Goal: Book appointment/travel/reservation

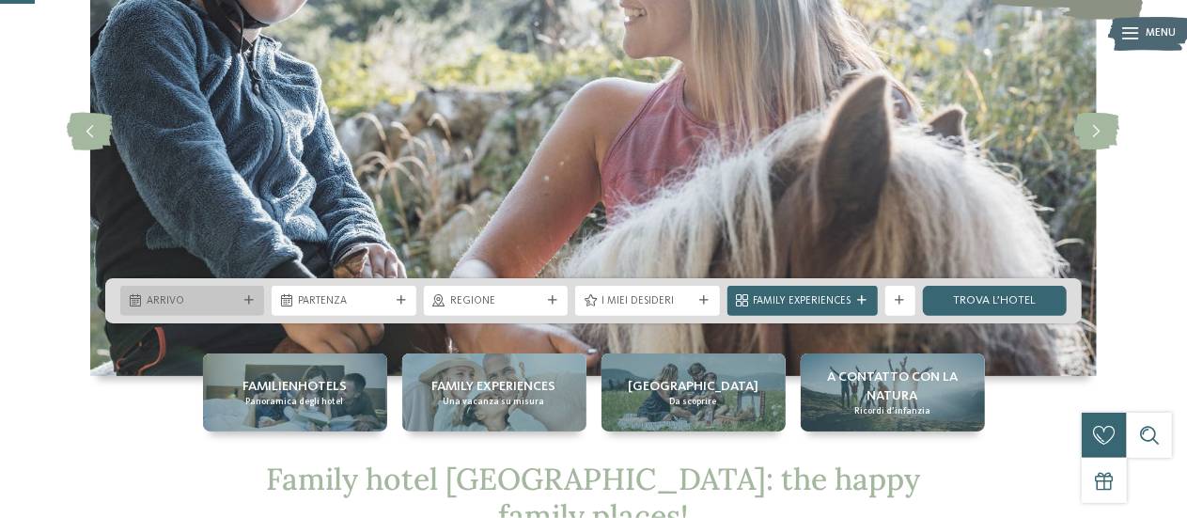
click at [246, 292] on div "Arrivo" at bounding box center [192, 301] width 144 height 30
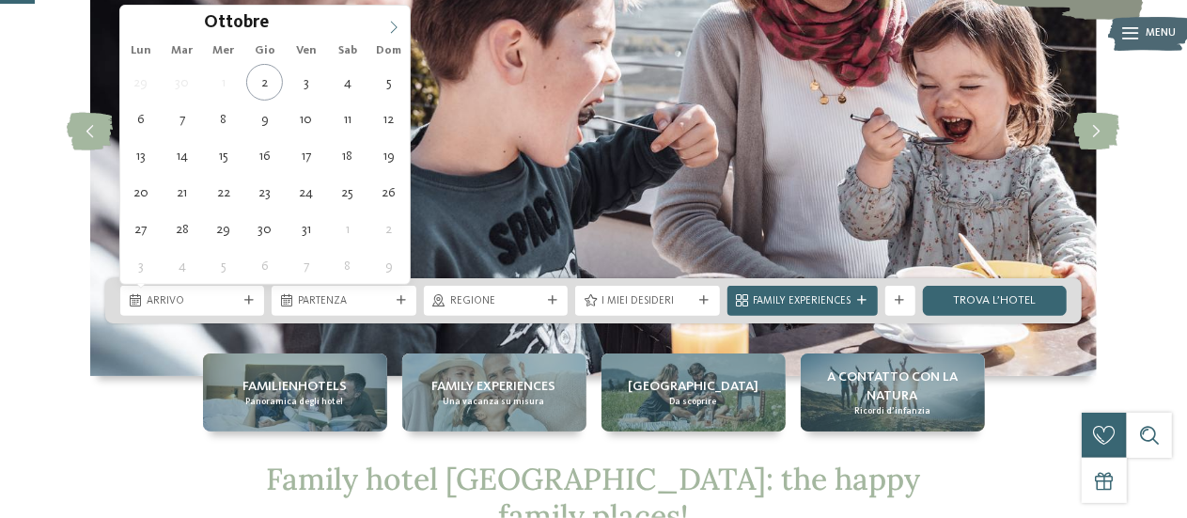
click at [391, 23] on icon at bounding box center [393, 27] width 13 height 13
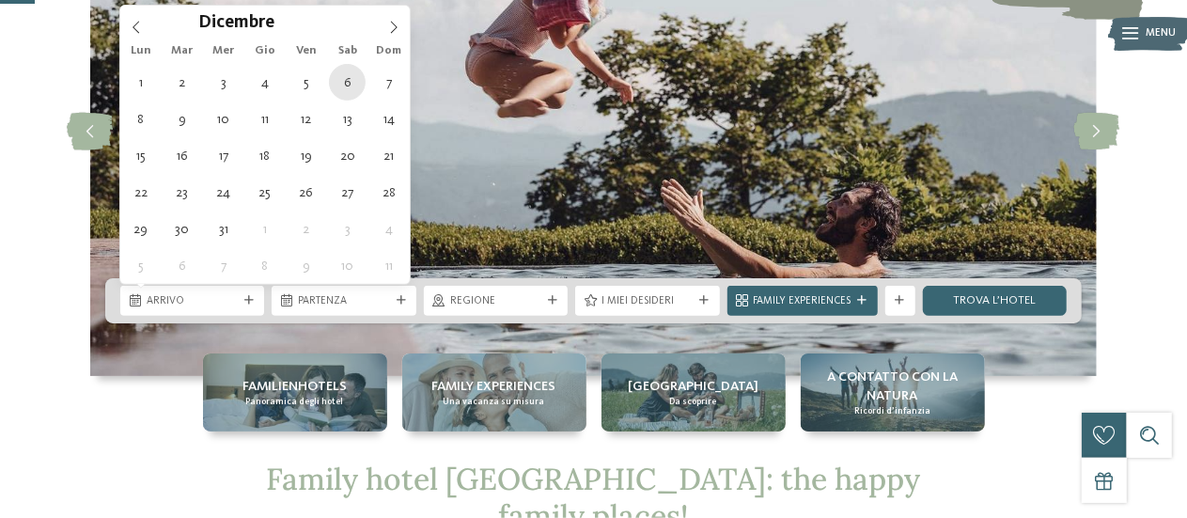
type div "06.12.2025"
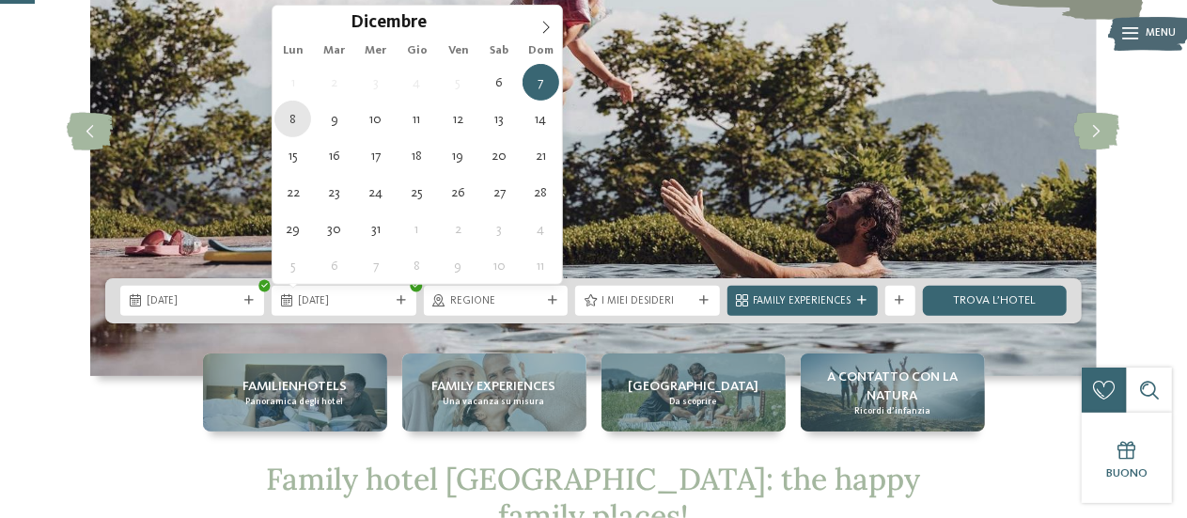
type div "08.12.2025"
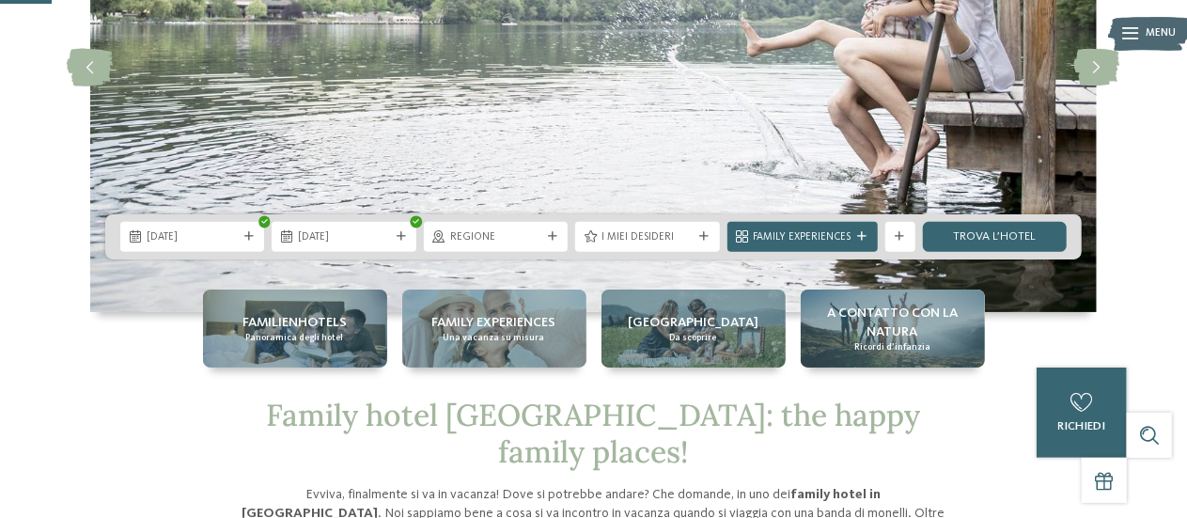
scroll to position [282, 0]
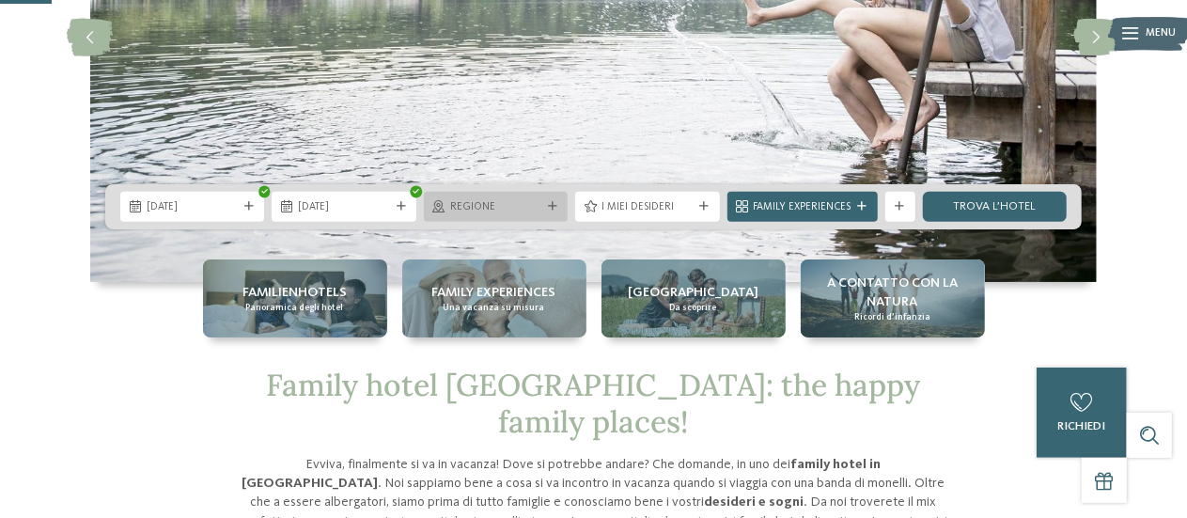
click at [549, 206] on icon at bounding box center [552, 206] width 9 height 9
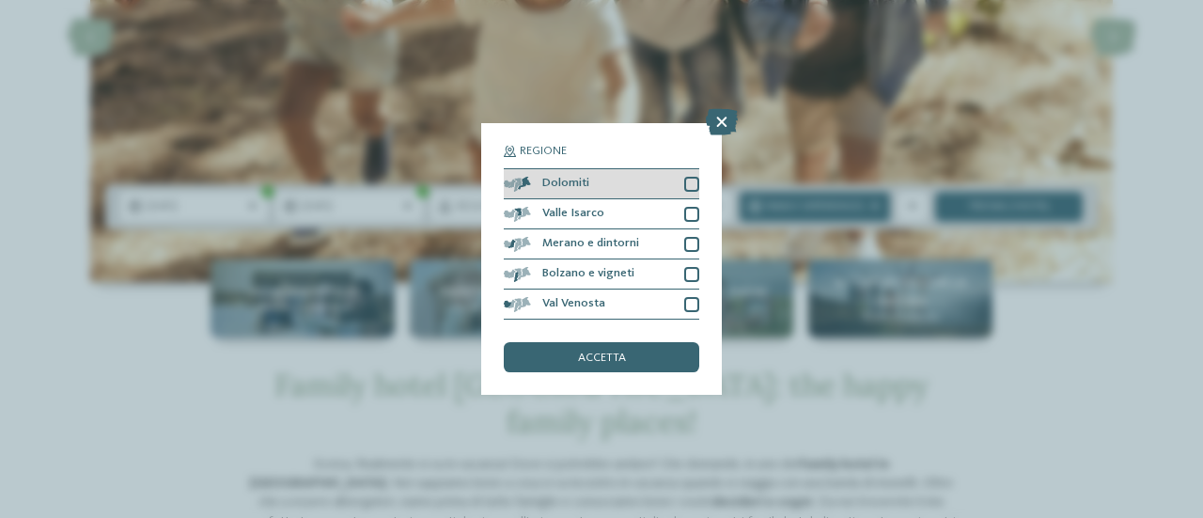
click at [691, 185] on div at bounding box center [691, 184] width 15 height 15
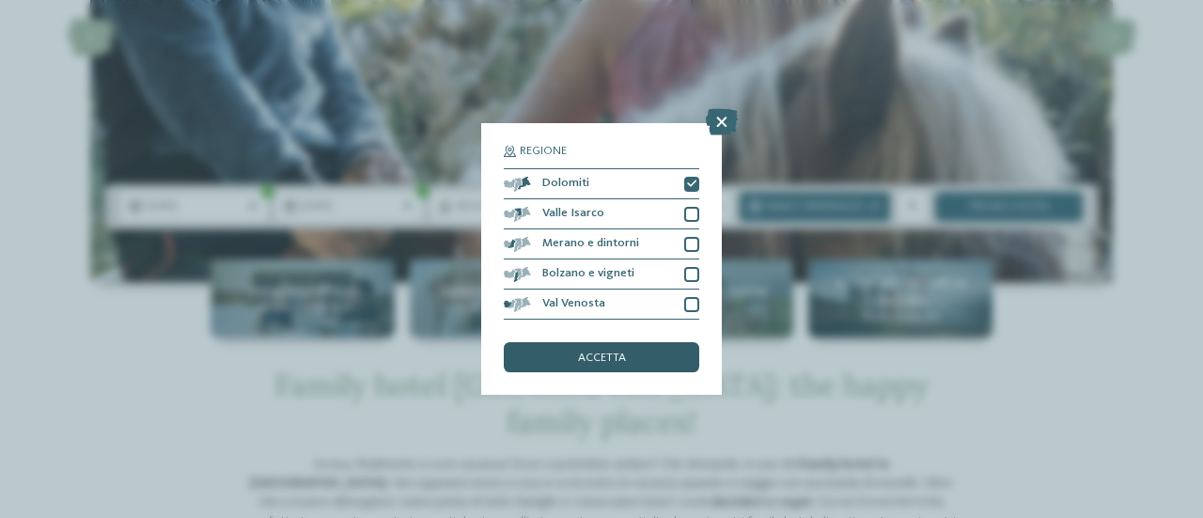
click at [610, 359] on span "accetta" at bounding box center [602, 358] width 48 height 12
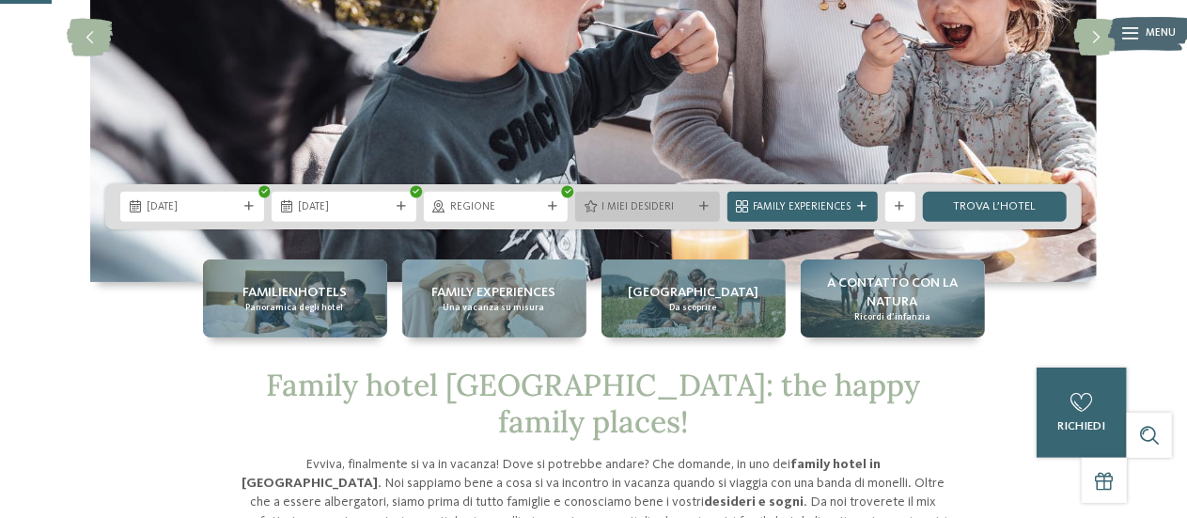
click at [707, 202] on icon at bounding box center [704, 206] width 9 height 9
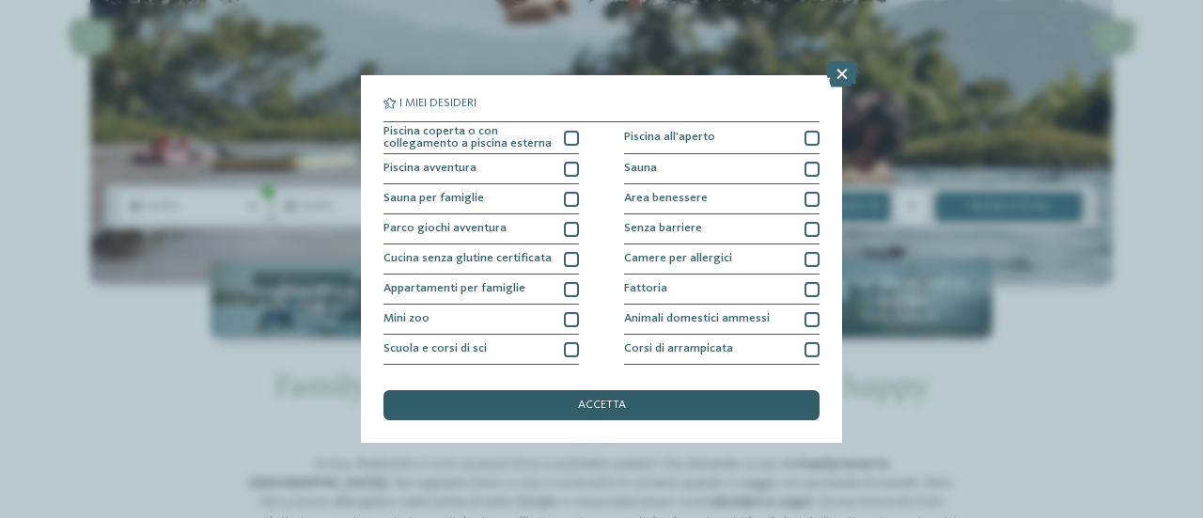
click at [609, 409] on span "accetta" at bounding box center [602, 405] width 48 height 12
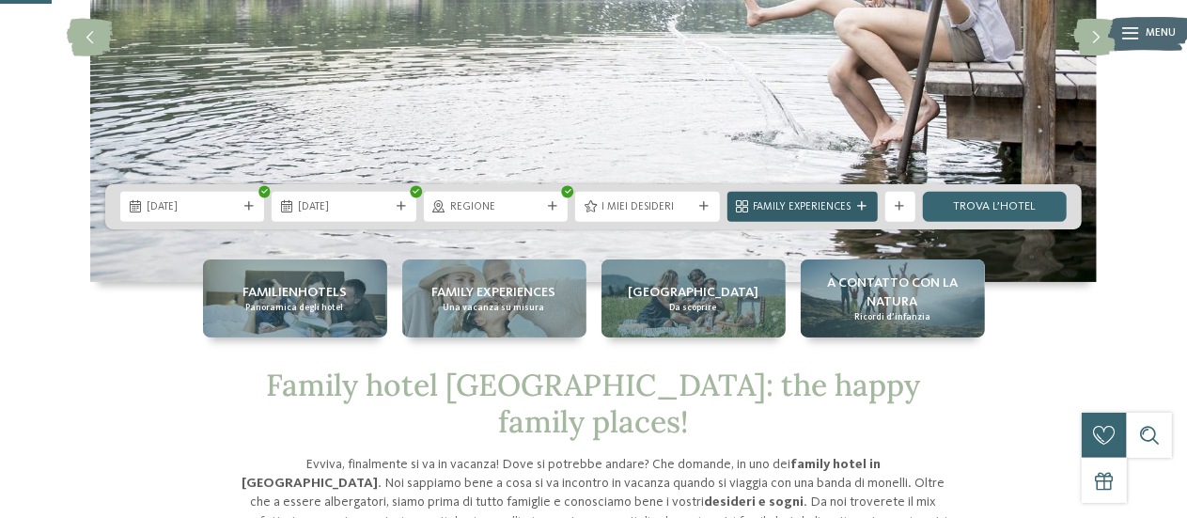
click at [860, 202] on icon at bounding box center [862, 206] width 9 height 9
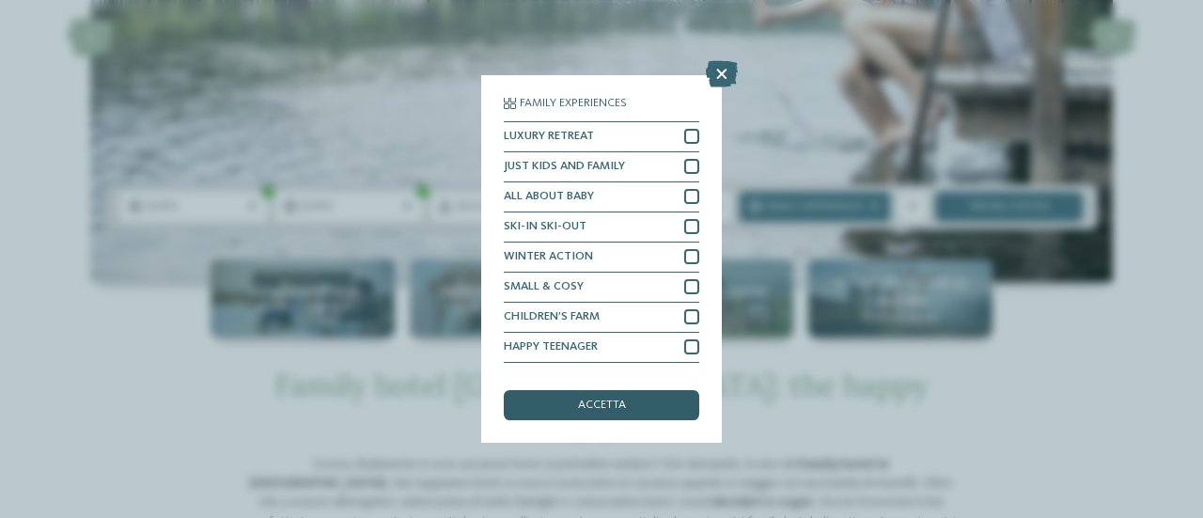
click at [622, 412] on div "accetta" at bounding box center [601, 405] width 195 height 30
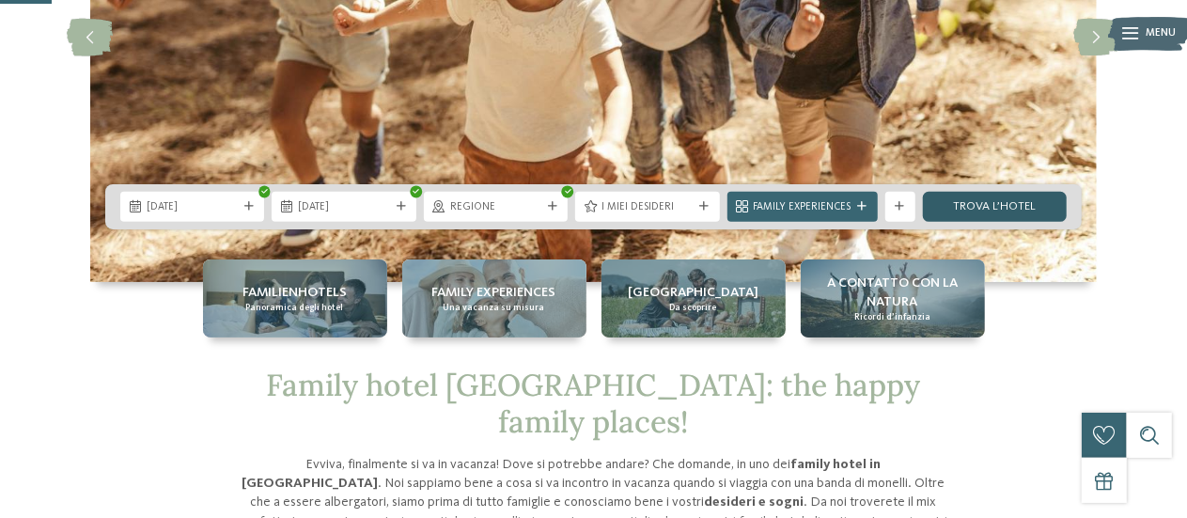
click at [990, 206] on link "trova l’hotel" at bounding box center [995, 207] width 144 height 30
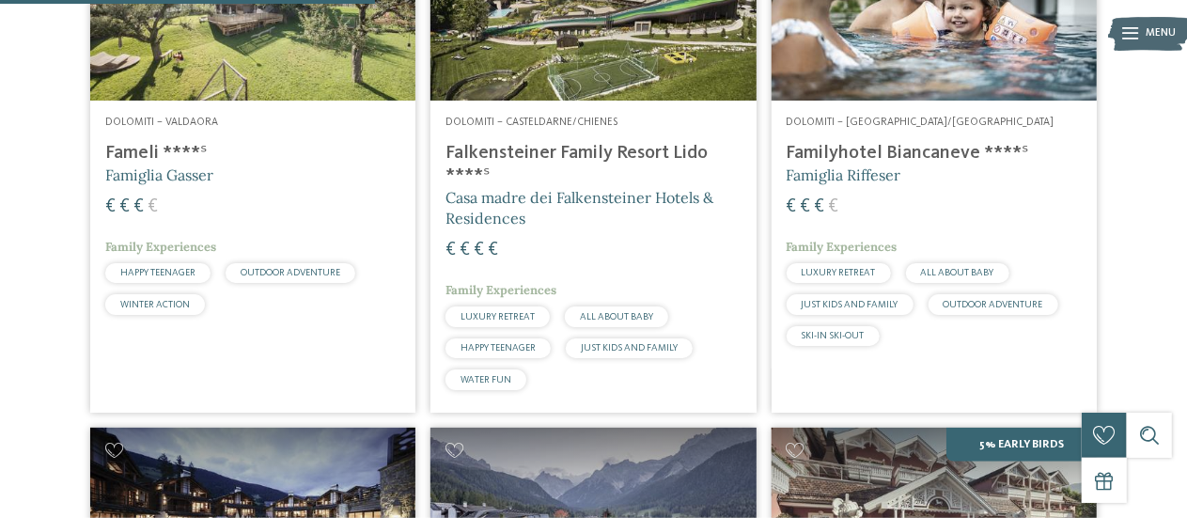
scroll to position [188, 0]
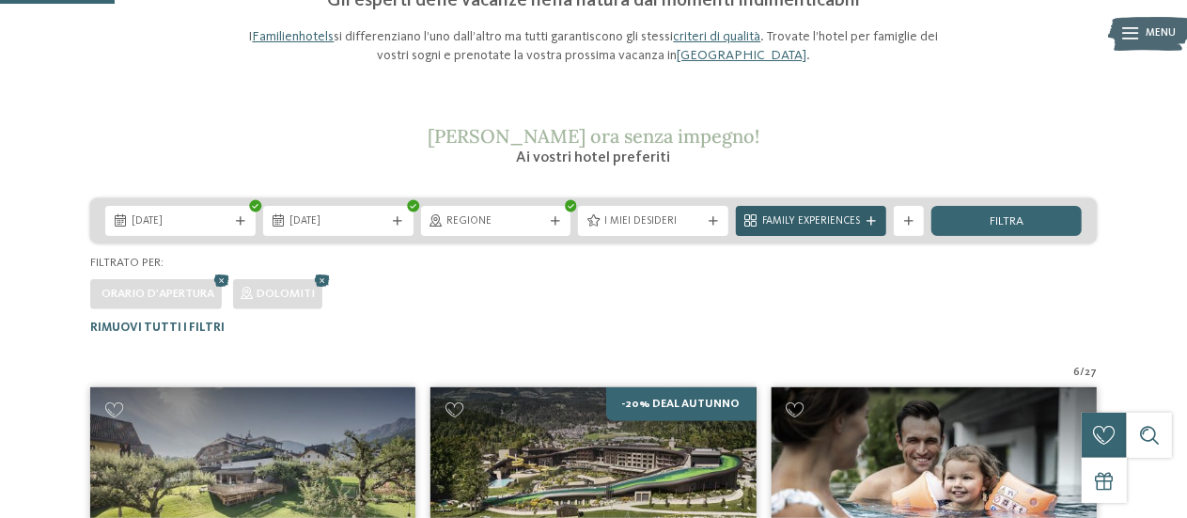
click at [870, 222] on icon at bounding box center [870, 221] width 9 height 9
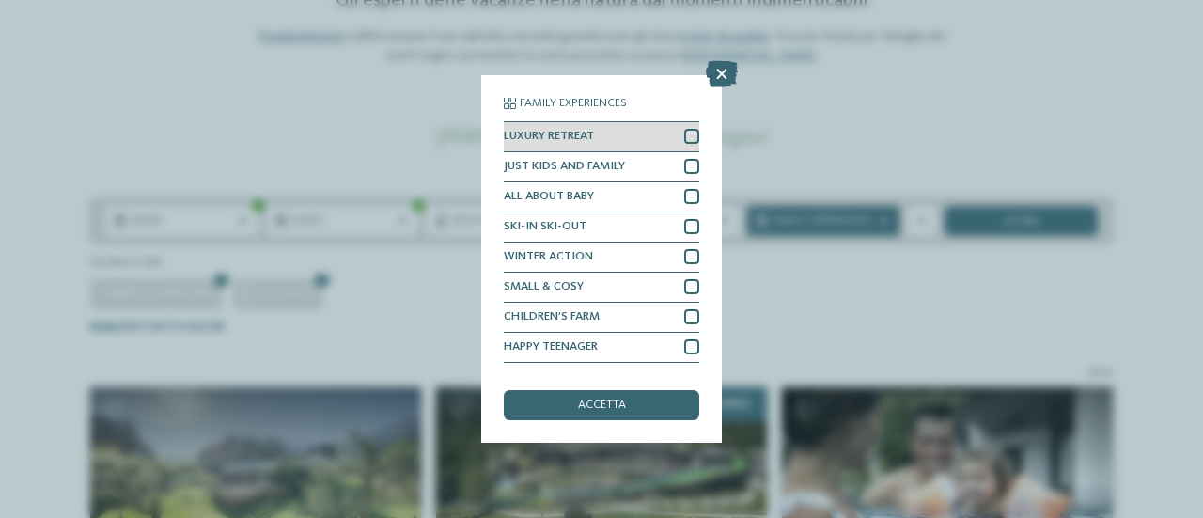
click at [684, 136] on div at bounding box center [691, 136] width 15 height 15
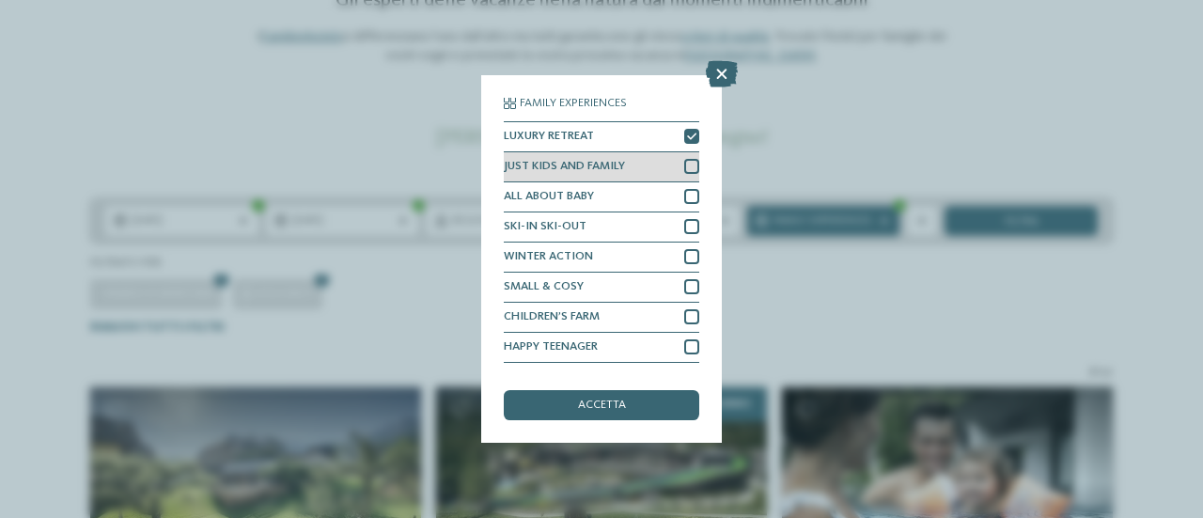
click at [684, 163] on div at bounding box center [691, 166] width 15 height 15
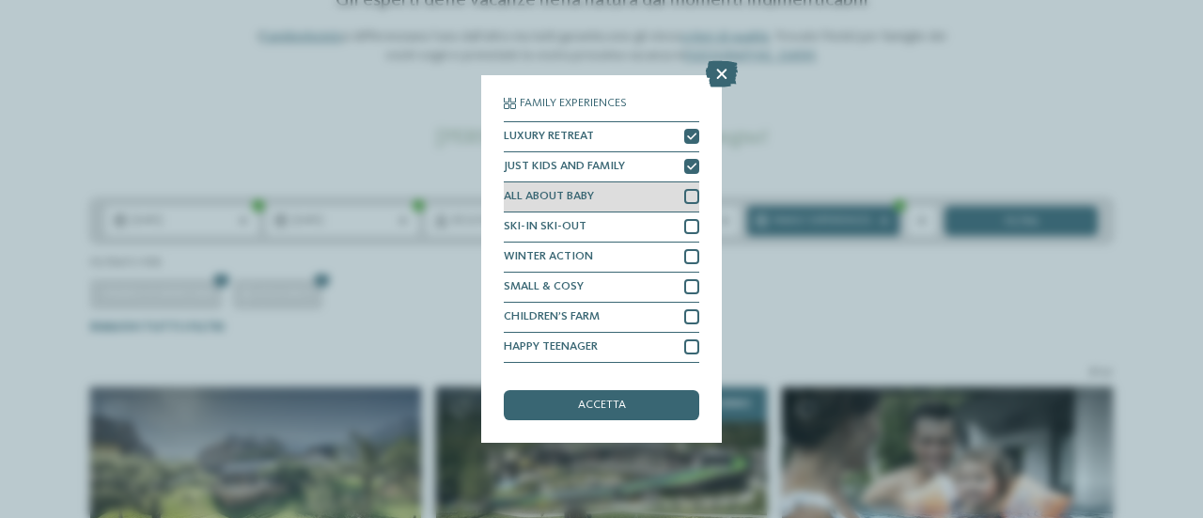
click at [684, 195] on div at bounding box center [691, 196] width 15 height 15
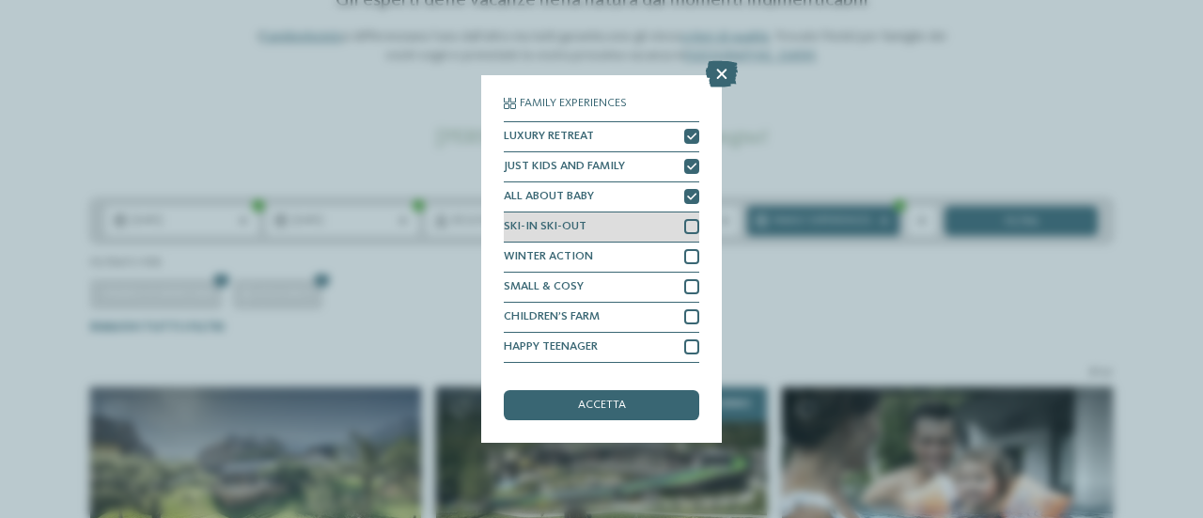
click at [684, 228] on div at bounding box center [691, 226] width 15 height 15
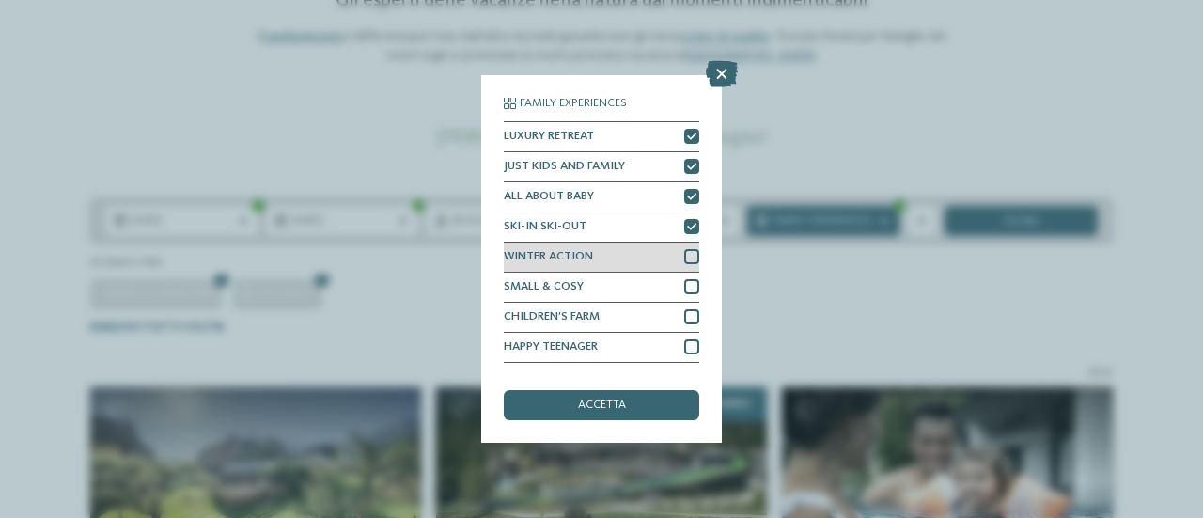
click at [684, 260] on div at bounding box center [691, 256] width 15 height 15
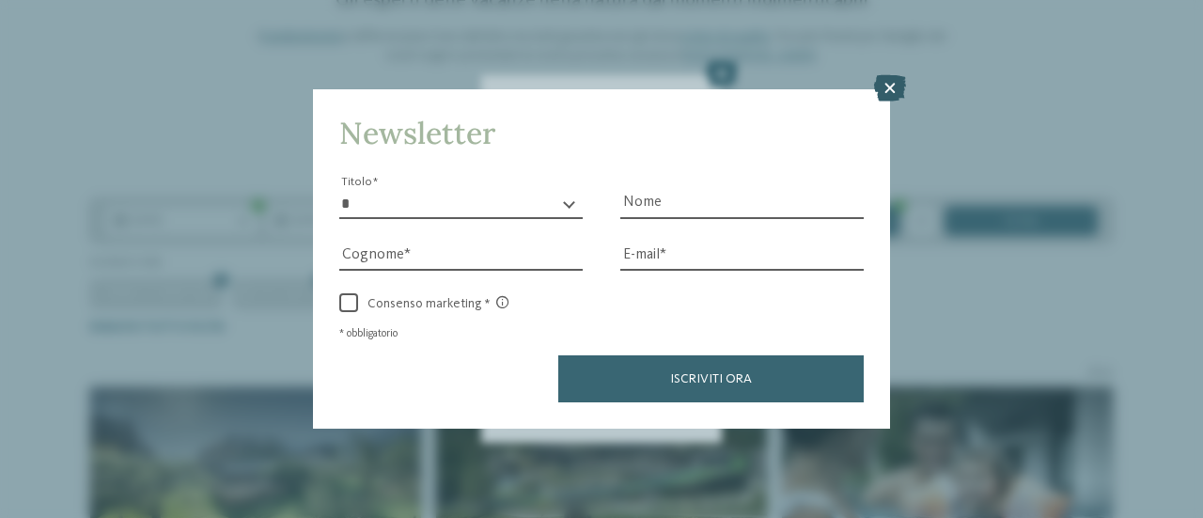
click at [891, 89] on icon at bounding box center [890, 88] width 32 height 26
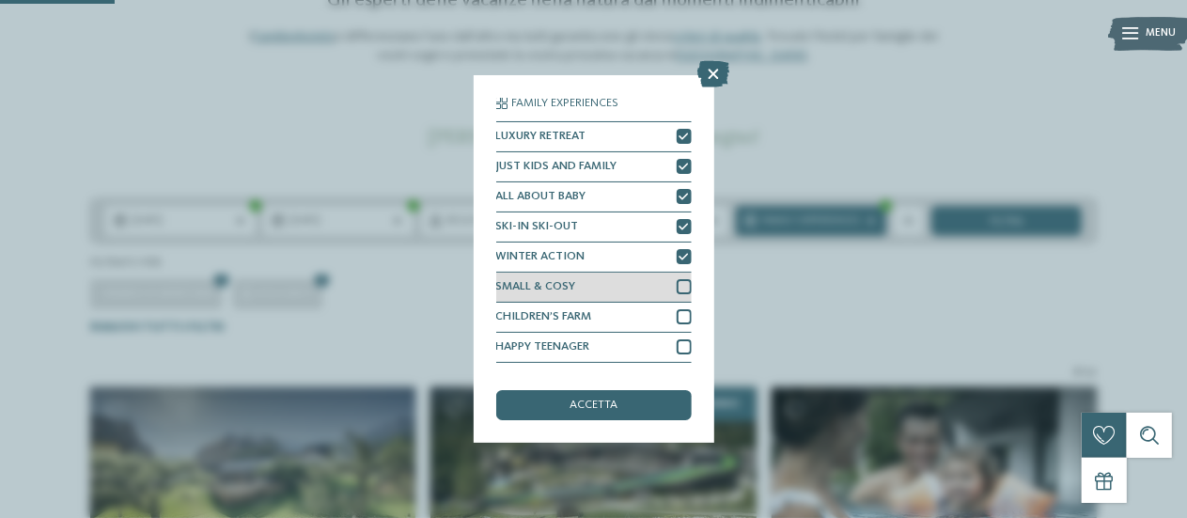
click at [676, 288] on div at bounding box center [683, 286] width 15 height 15
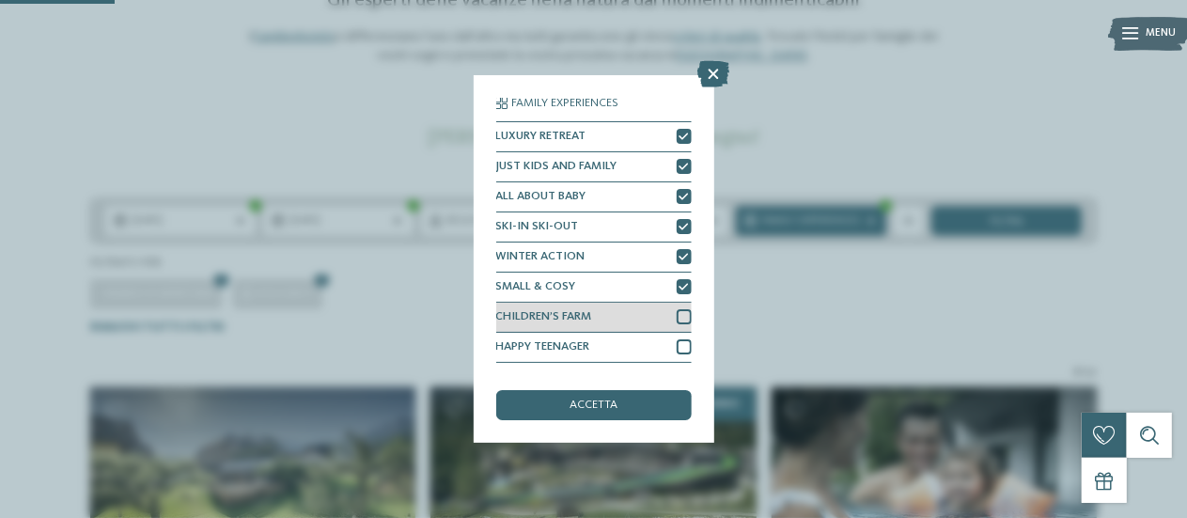
click at [676, 317] on div at bounding box center [683, 316] width 15 height 15
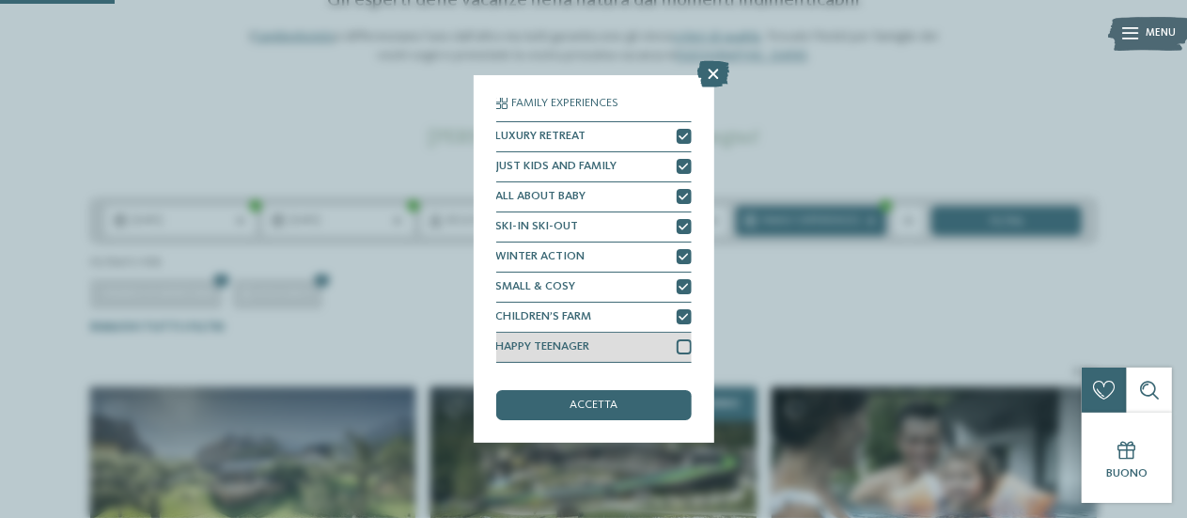
click at [676, 346] on div at bounding box center [683, 346] width 15 height 15
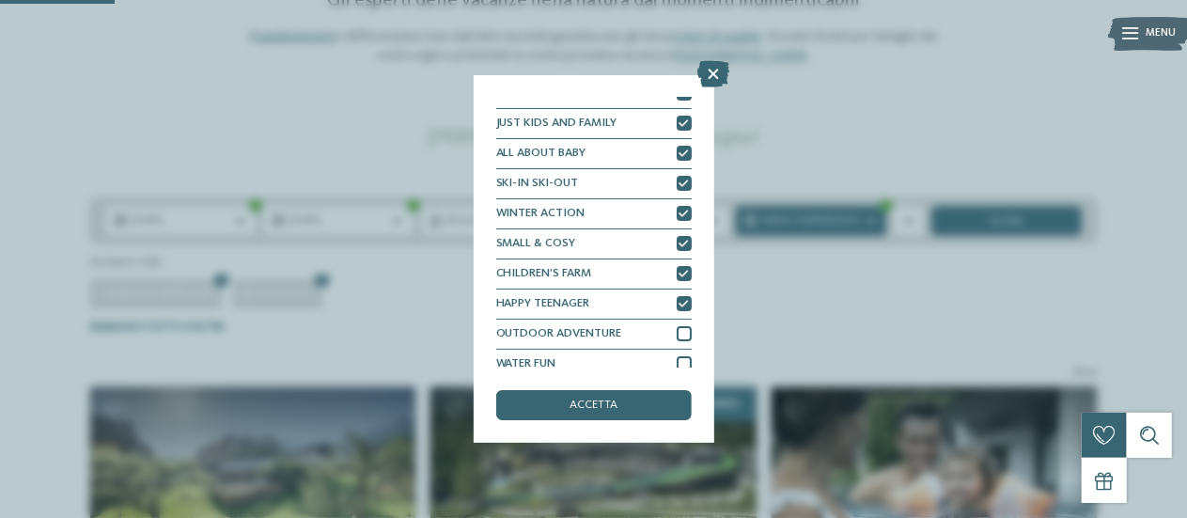
scroll to position [54, 0]
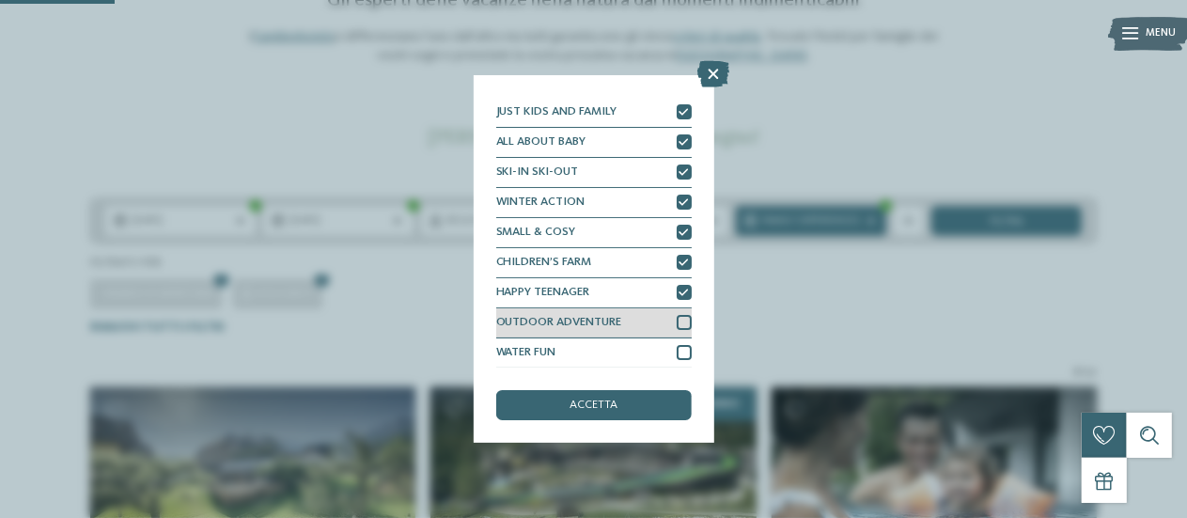
click at [676, 319] on div at bounding box center [683, 322] width 15 height 15
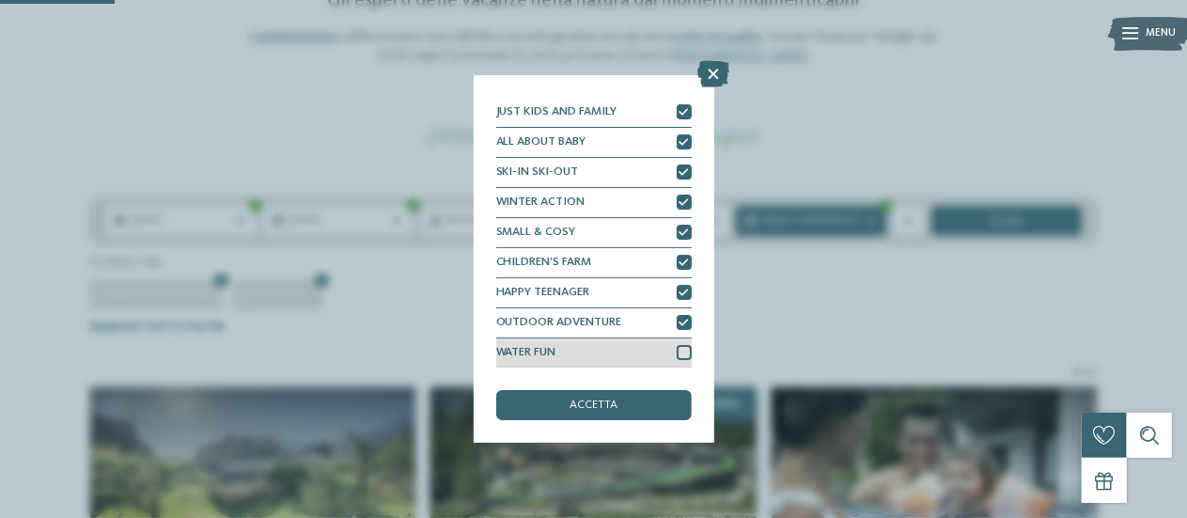
click at [676, 350] on div at bounding box center [683, 352] width 15 height 15
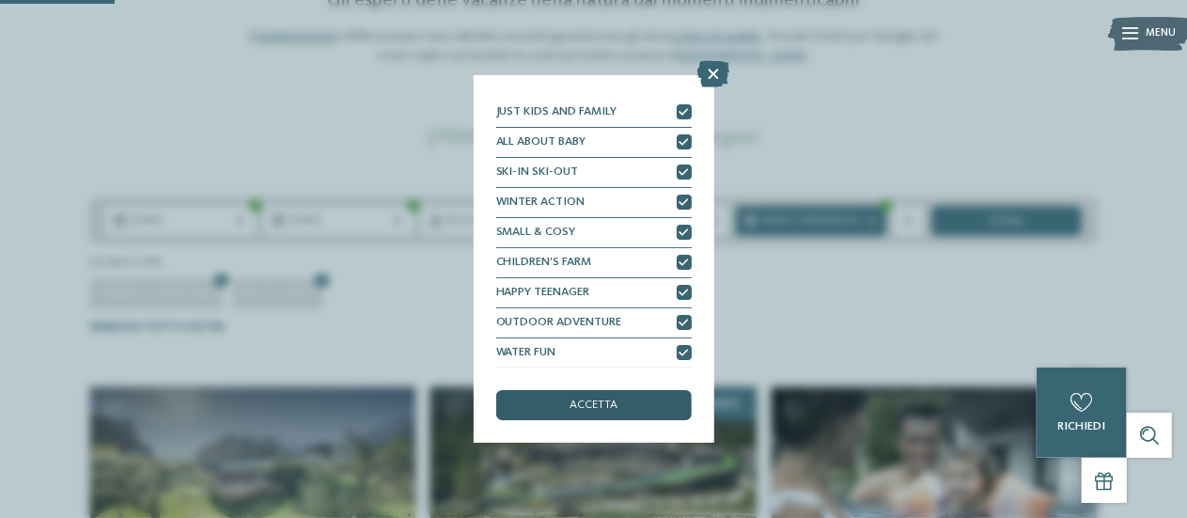
click at [642, 397] on div "accetta" at bounding box center [593, 405] width 195 height 30
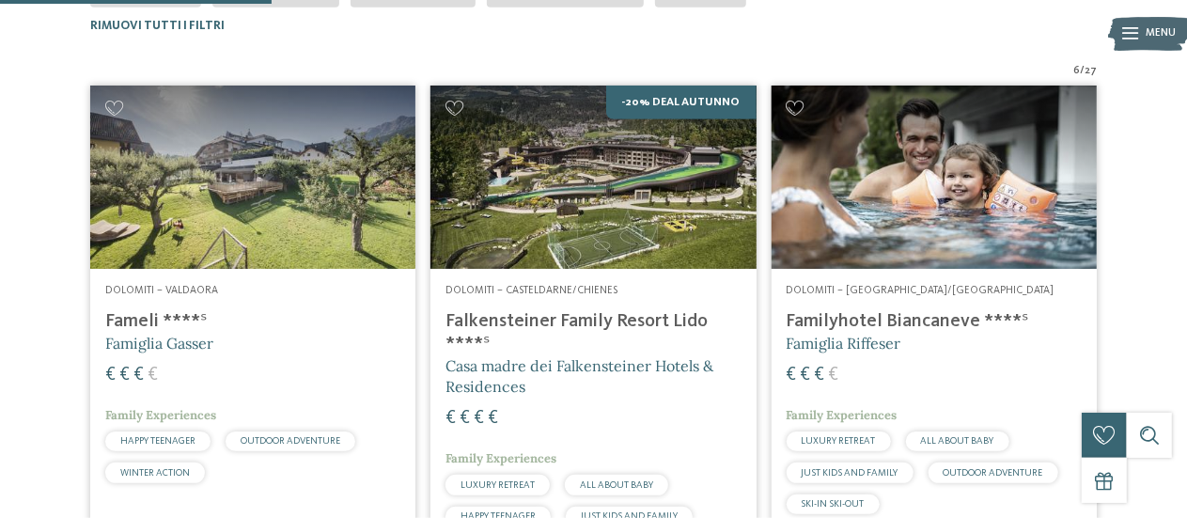
scroll to position [564, 0]
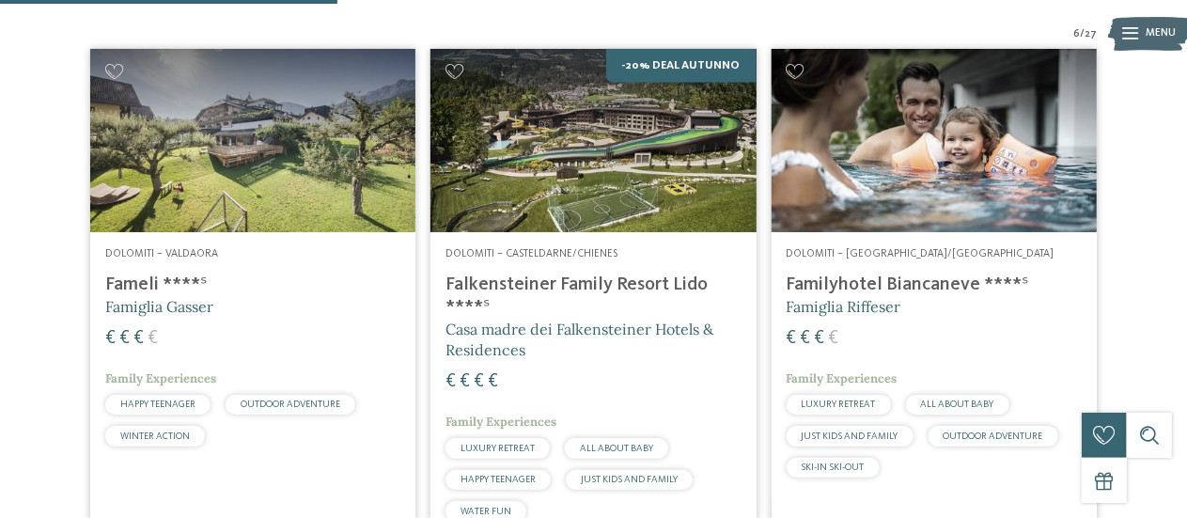
click at [558, 284] on h4 "Falkensteiner Family Resort Lido ****ˢ" at bounding box center [592, 295] width 295 height 45
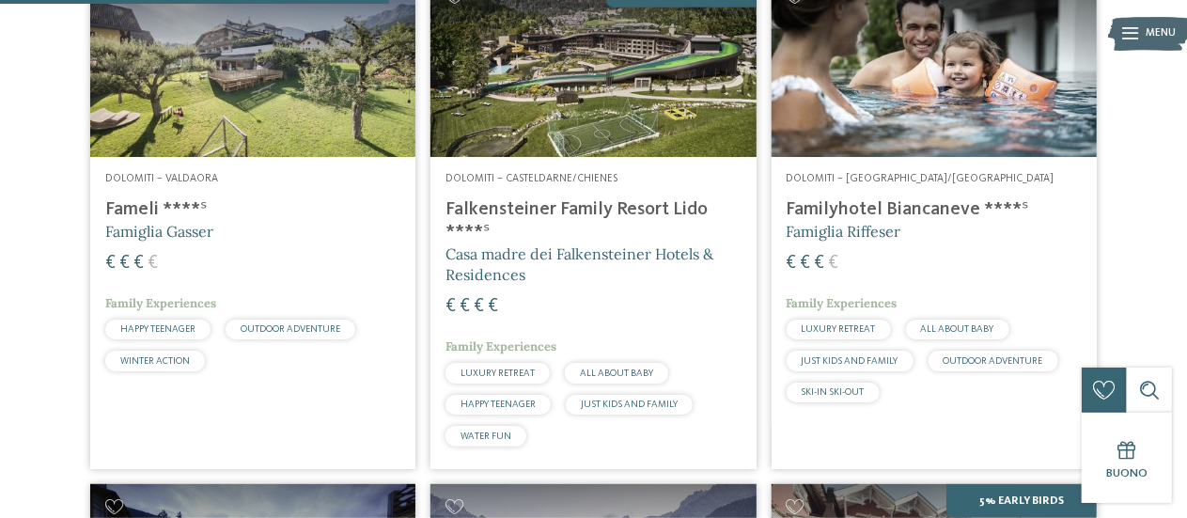
scroll to position [658, 0]
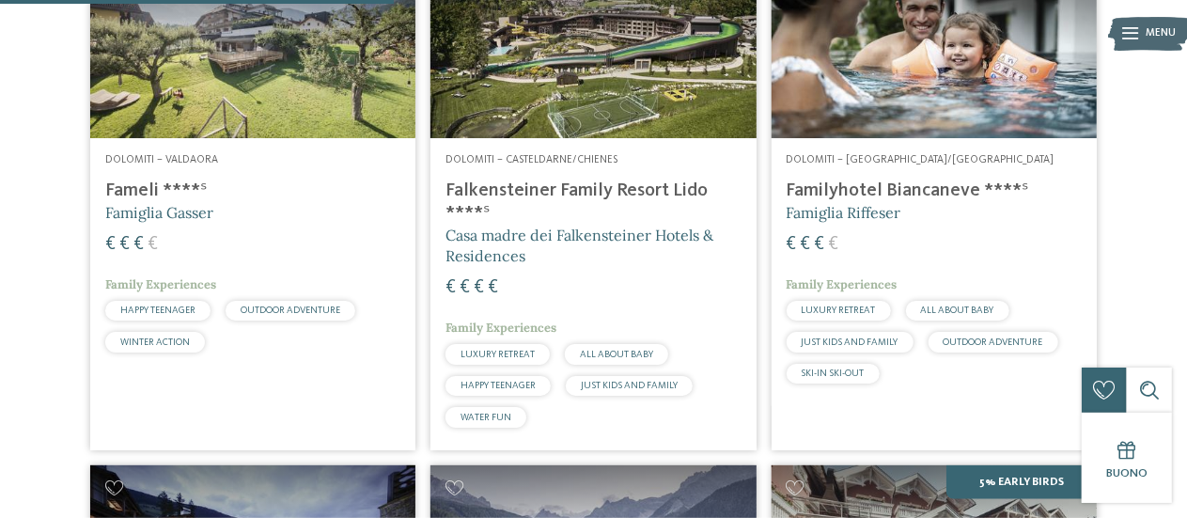
click at [886, 188] on h4 "Familyhotel Biancaneve ****ˢ" at bounding box center [933, 190] width 295 height 23
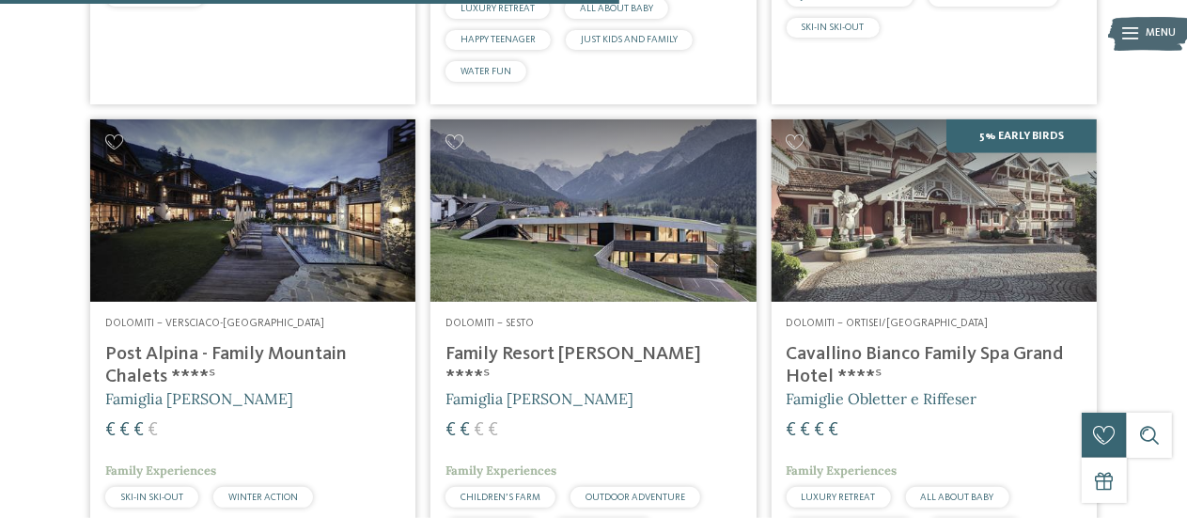
scroll to position [1034, 0]
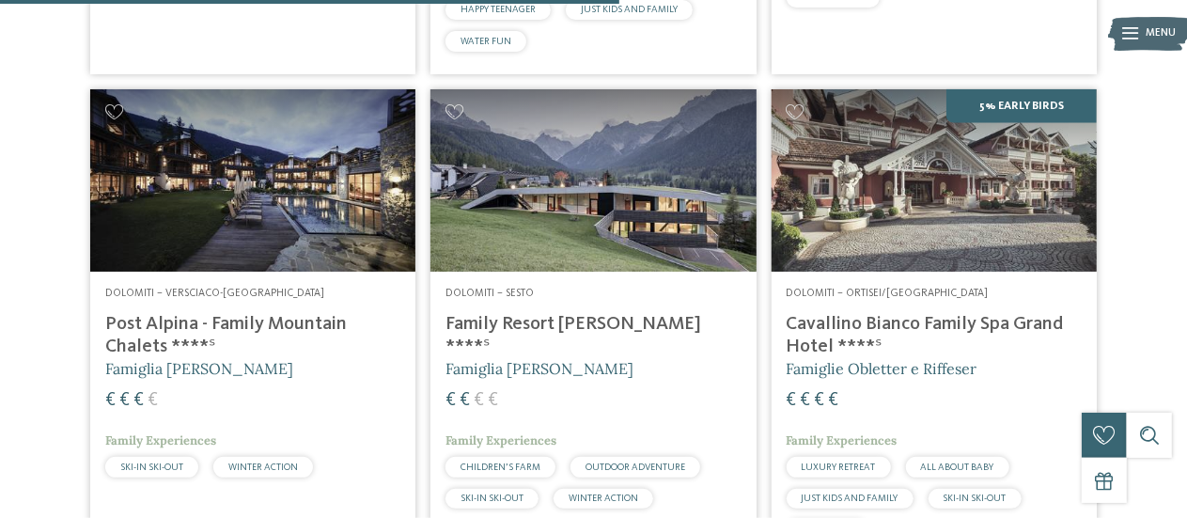
click at [223, 319] on h4 "Post Alpina - Family Mountain Chalets ****ˢ" at bounding box center [252, 335] width 295 height 45
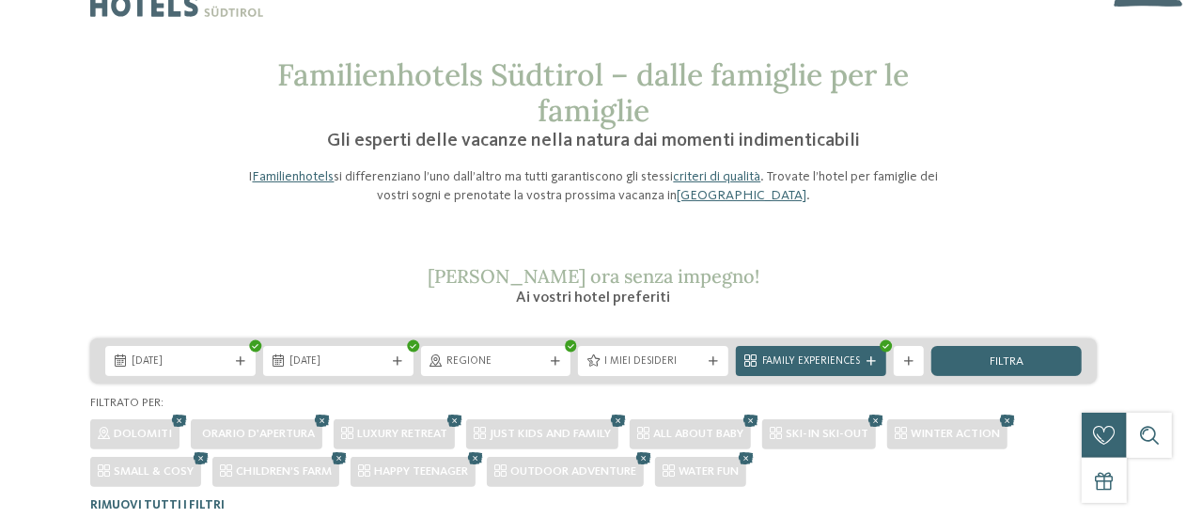
scroll to position [0, 0]
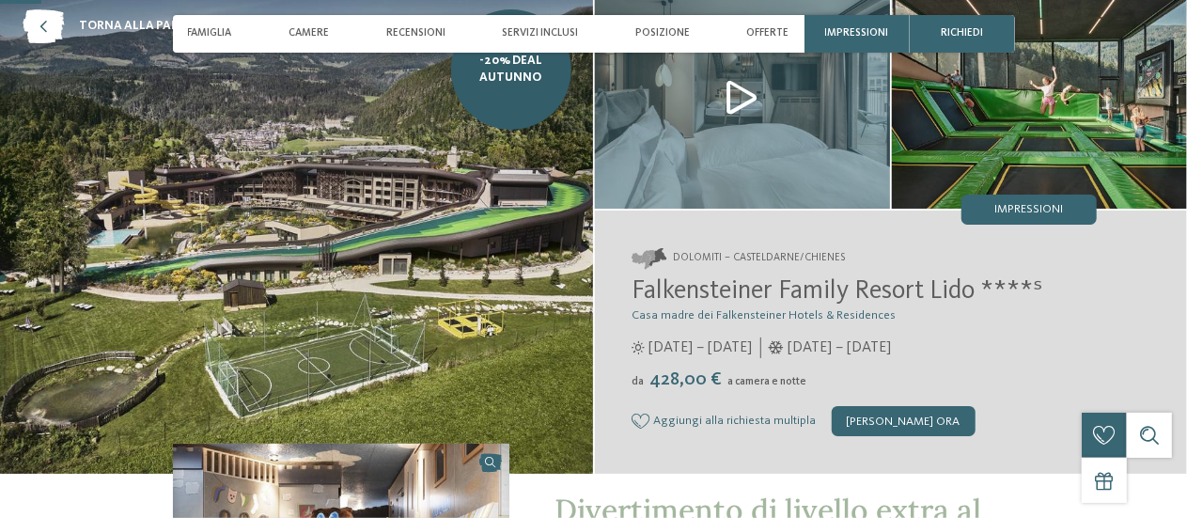
scroll to position [188, 0]
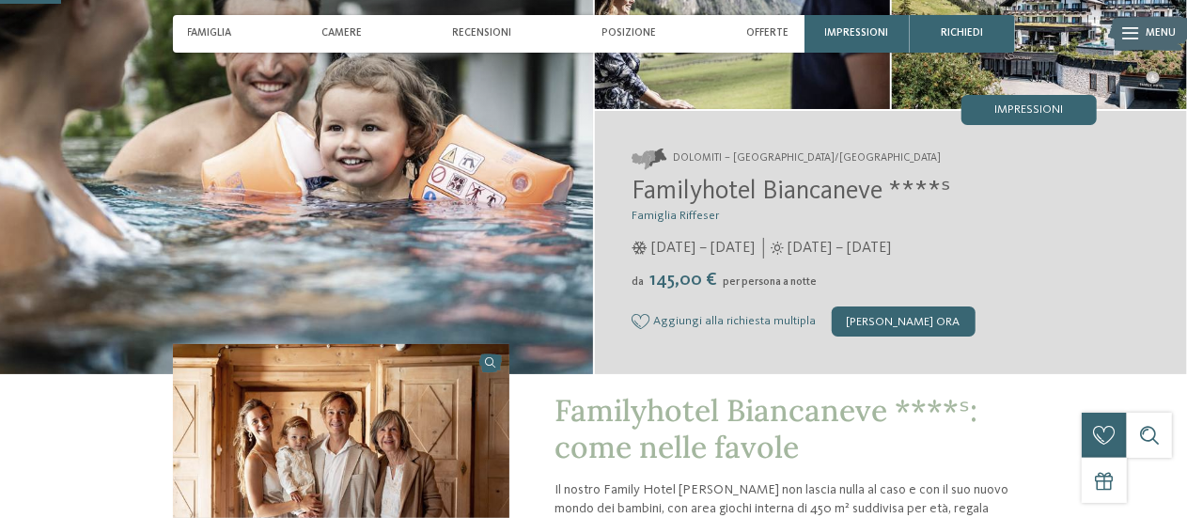
scroll to position [376, 0]
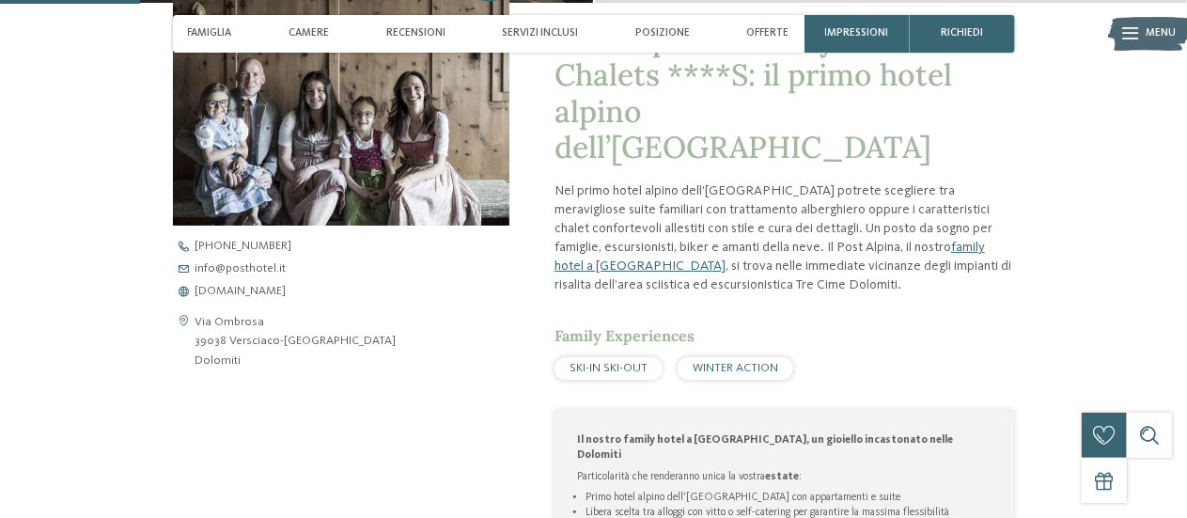
scroll to position [658, 0]
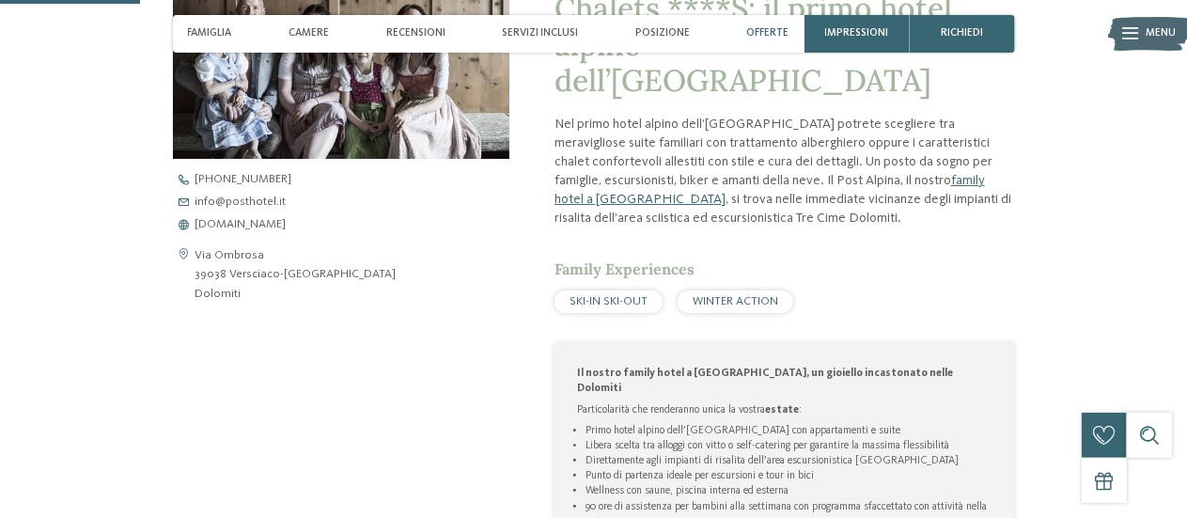
click at [760, 35] on span "Offerte" at bounding box center [767, 33] width 42 height 12
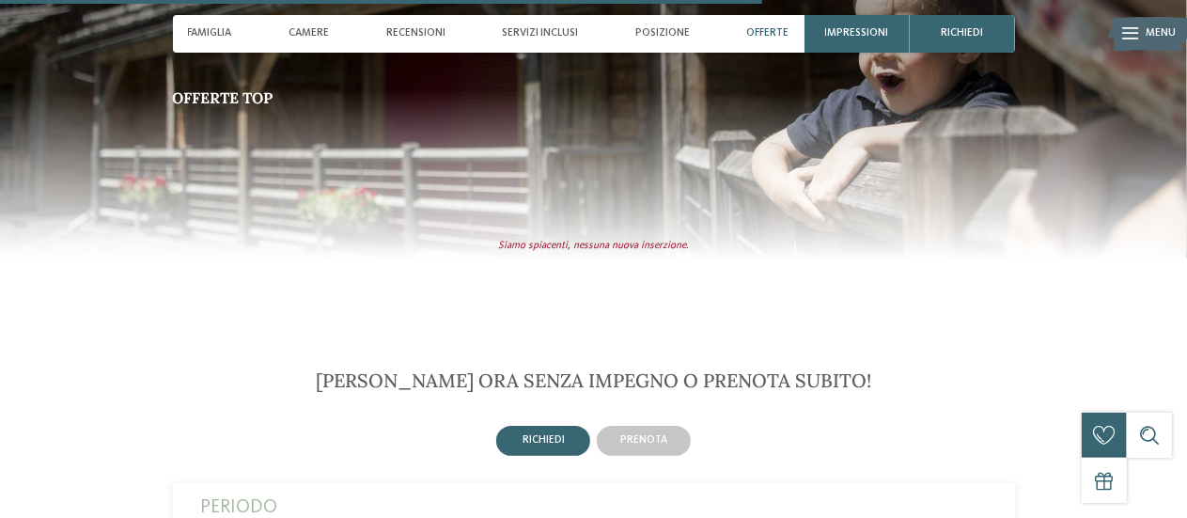
scroll to position [3587, 0]
